Goal: Communication & Community: Answer question/provide support

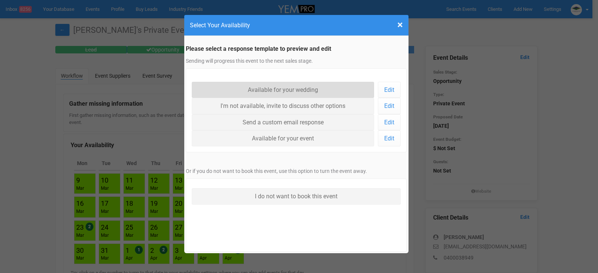
click at [290, 90] on link "Available for your wedding" at bounding box center [283, 90] width 183 height 16
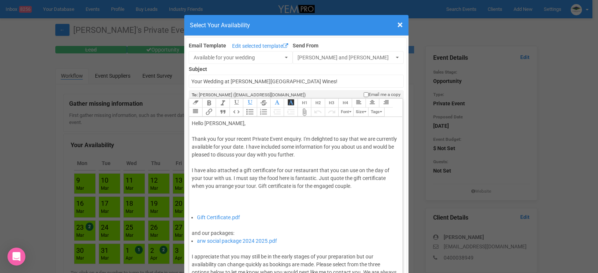
click at [262, 144] on div "Thank you for your recent Private Event enquiry. I'm delighted to say that we a…" at bounding box center [295, 174] width 206 height 78
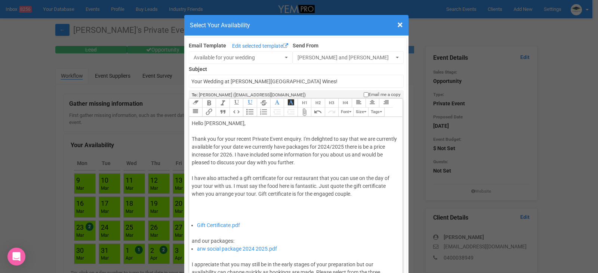
click at [389, 147] on trix-editor "Hello Danielle, Thank you for your recent Private Event enquiry. I'm delighted …" at bounding box center [296, 199] width 214 height 164
type trix-editor "<div>Hello Danielle,&nbsp;</div><div><br></div><div>Thank you for your recent P…"
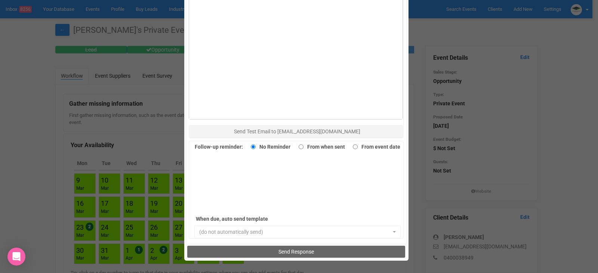
scroll to position [514, 0]
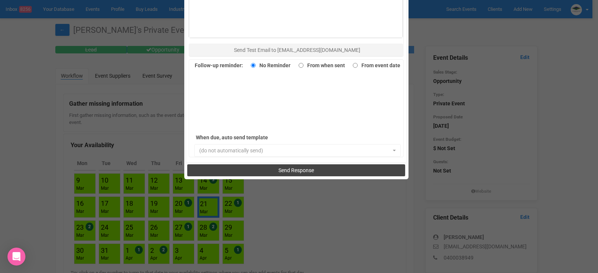
click at [322, 171] on button "Send Response" at bounding box center [296, 170] width 218 height 12
